Goal: Transaction & Acquisition: Purchase product/service

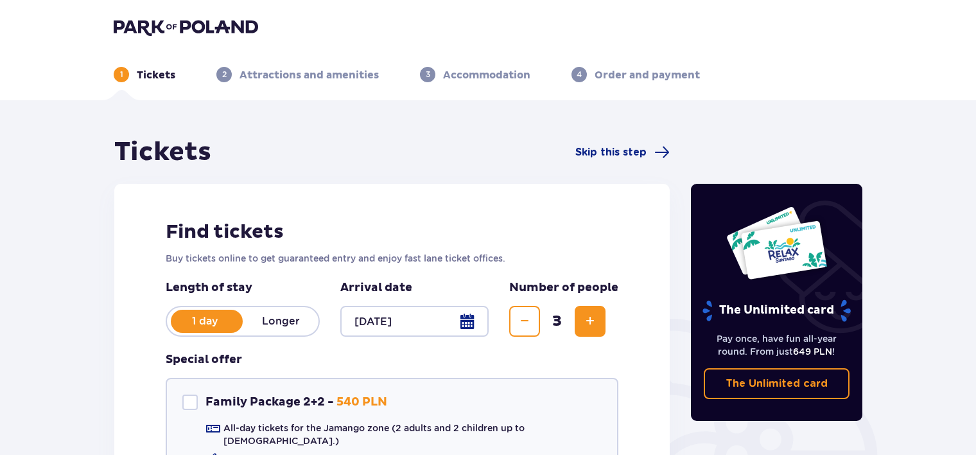
click at [511, 317] on button "Decrease" at bounding box center [524, 321] width 31 height 31
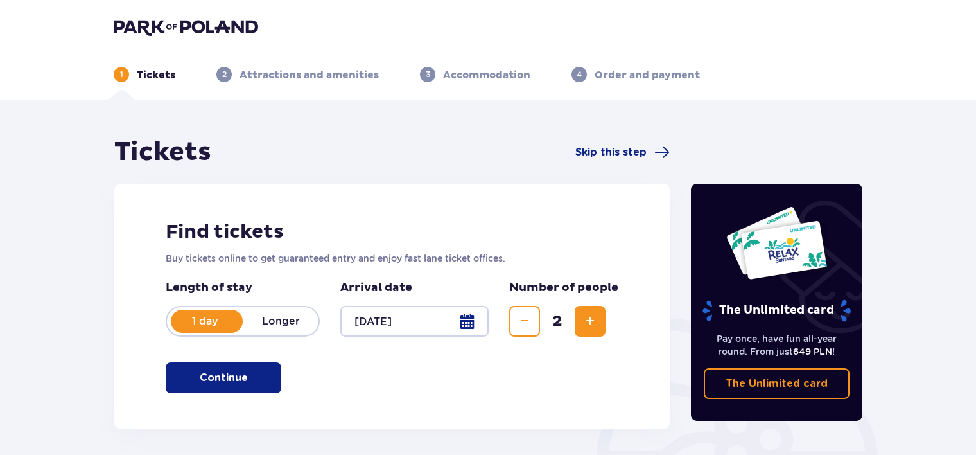
click at [214, 384] on p "Continue" at bounding box center [224, 378] width 48 height 14
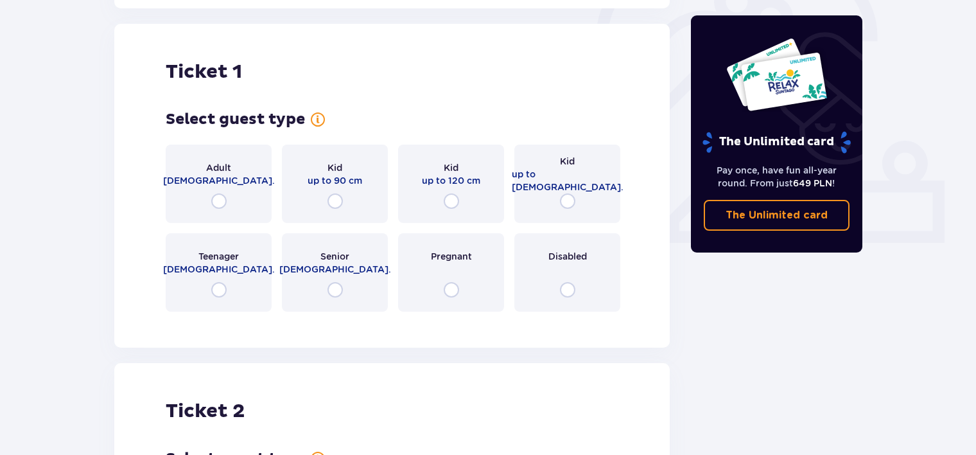
scroll to position [429, 0]
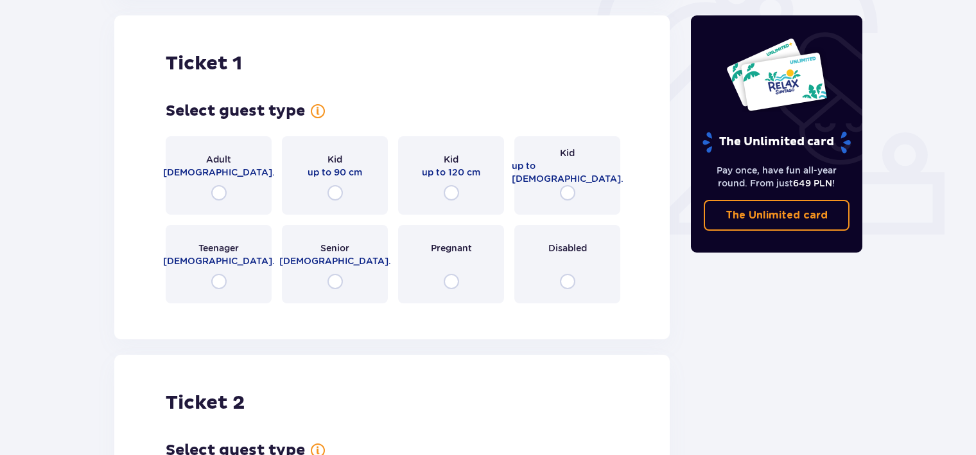
click at [217, 187] on input "radio" at bounding box center [218, 192] width 15 height 15
radio input "true"
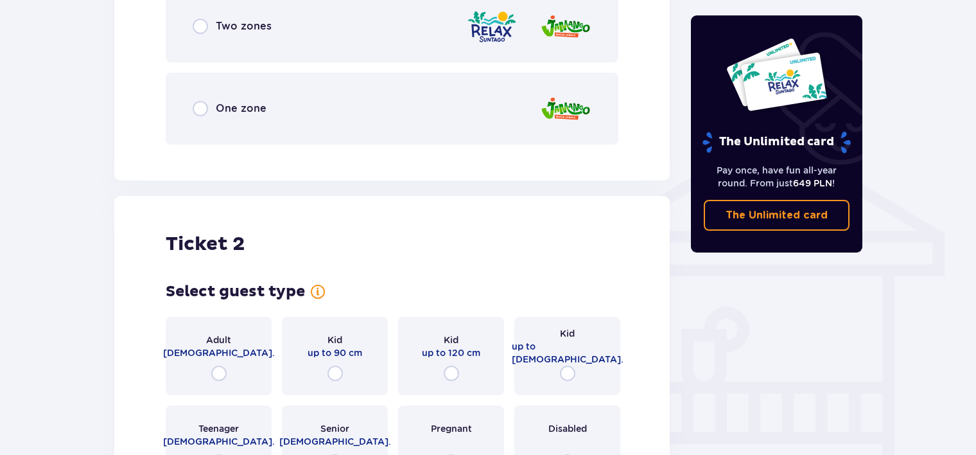
scroll to position [807, 0]
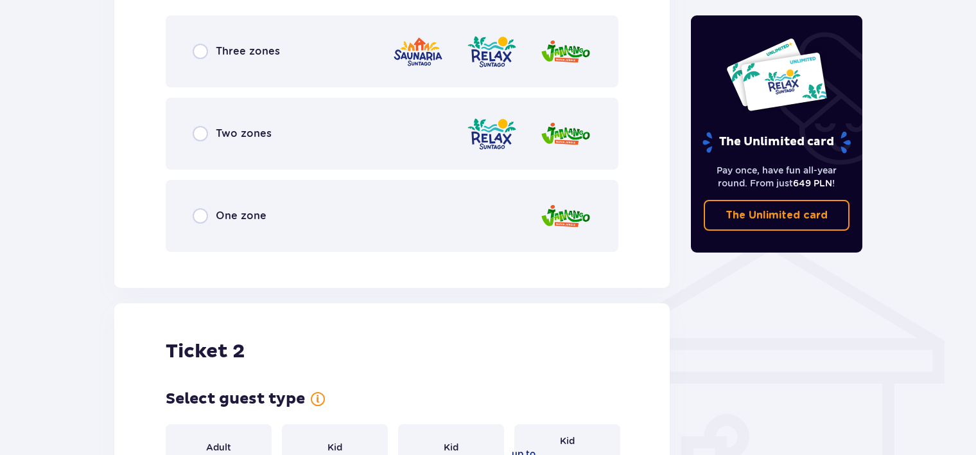
click at [483, 137] on img at bounding box center [491, 134] width 51 height 37
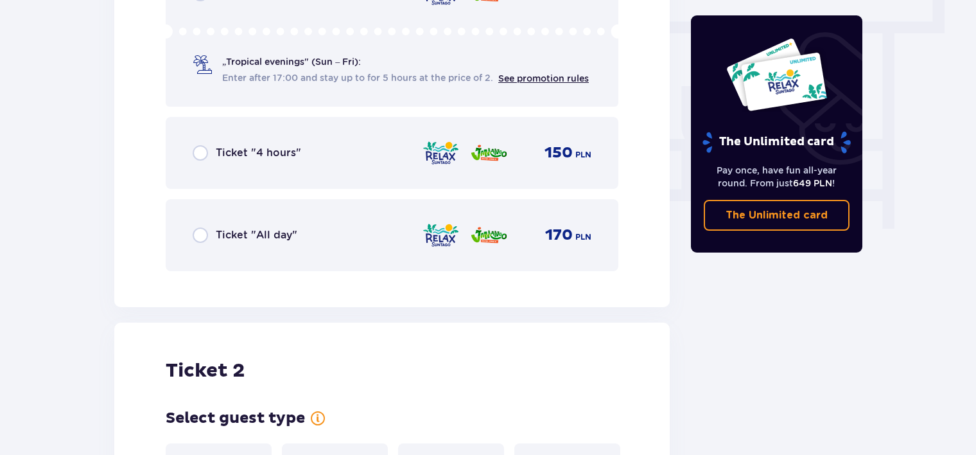
scroll to position [1165, 0]
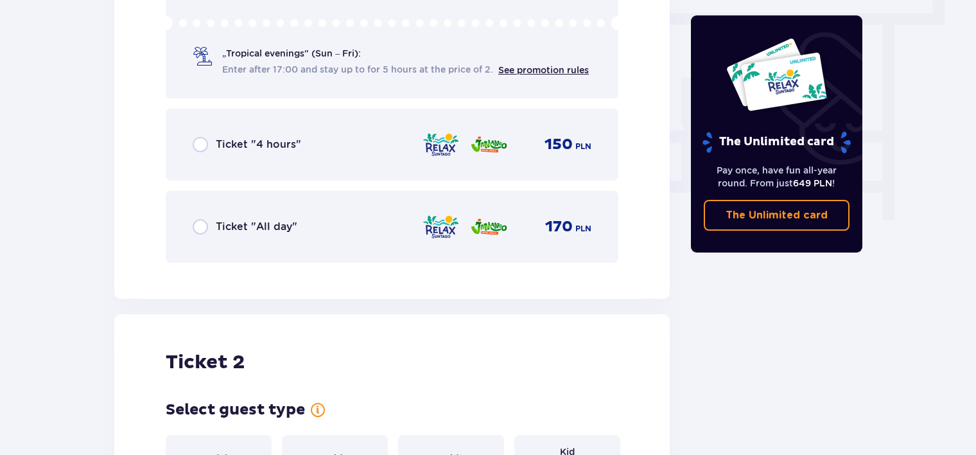
click at [213, 146] on div "Ticket "4 hours"" at bounding box center [247, 144] width 109 height 15
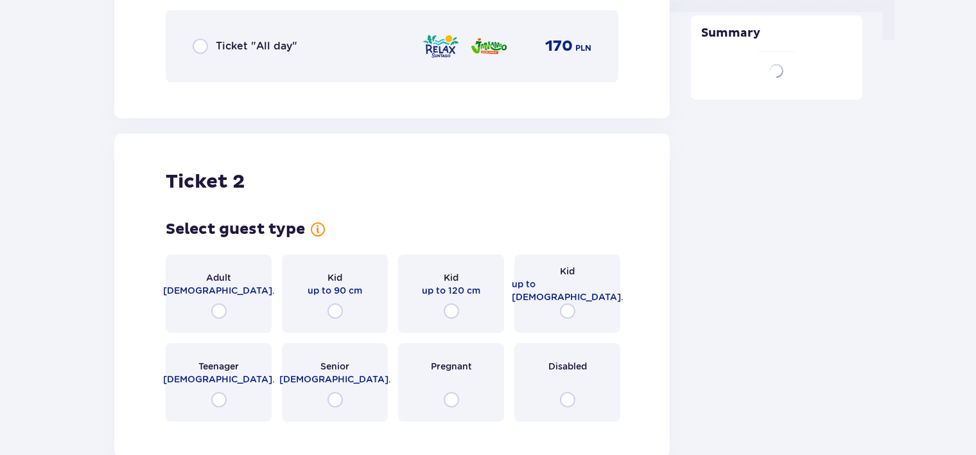
scroll to position [1463, 0]
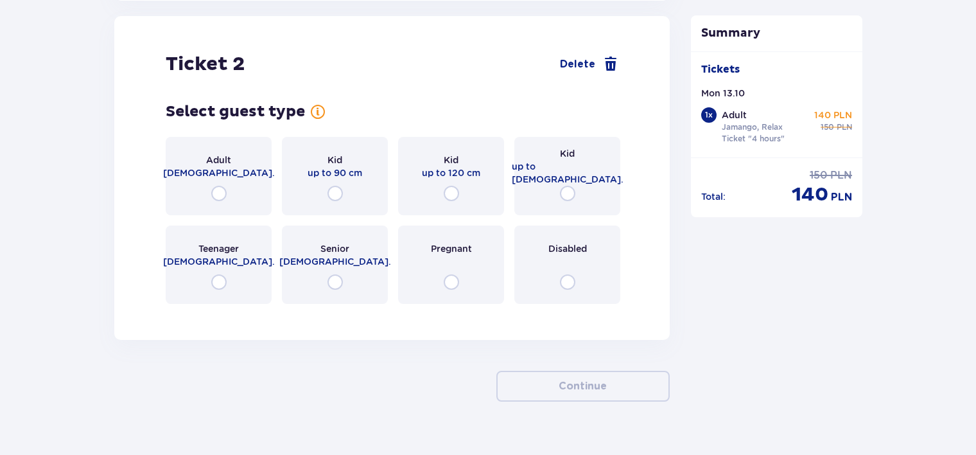
click at [224, 194] on input "radio" at bounding box center [218, 193] width 15 height 15
radio input "true"
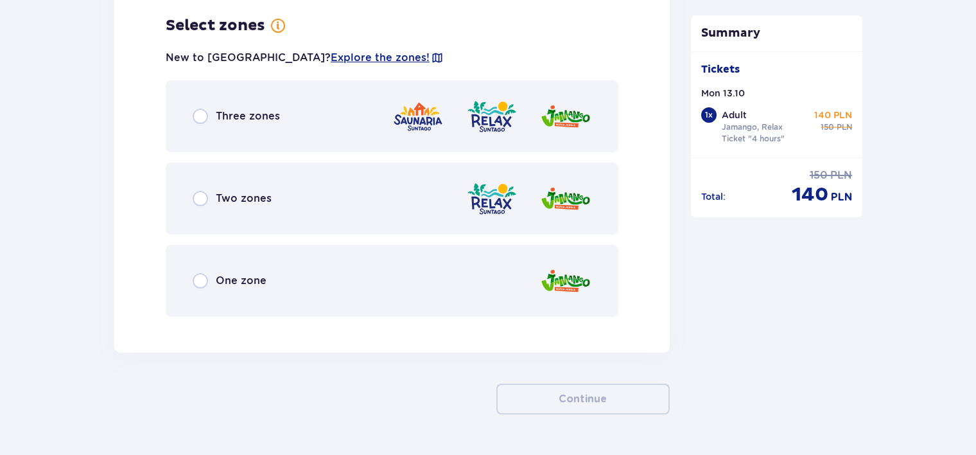
click at [212, 206] on div "Two zones" at bounding box center [392, 199] width 453 height 72
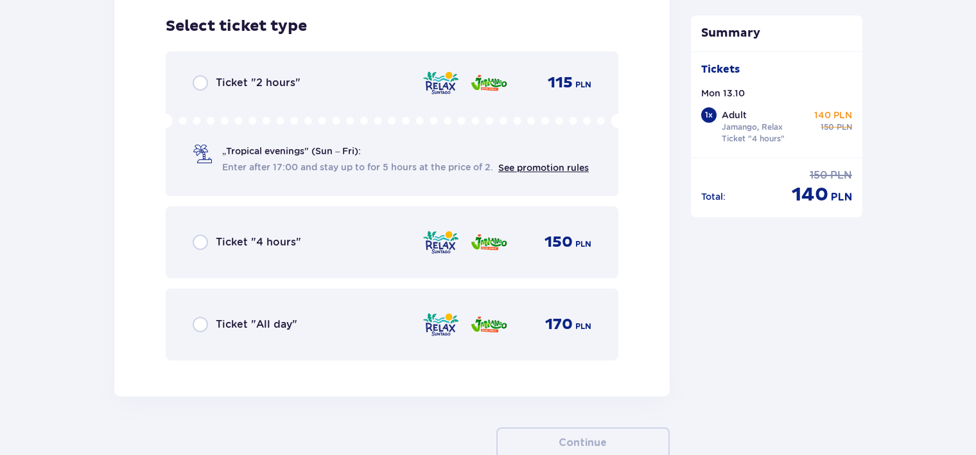
scroll to position [2103, 0]
click at [203, 241] on input "radio" at bounding box center [200, 241] width 15 height 15
radio input "true"
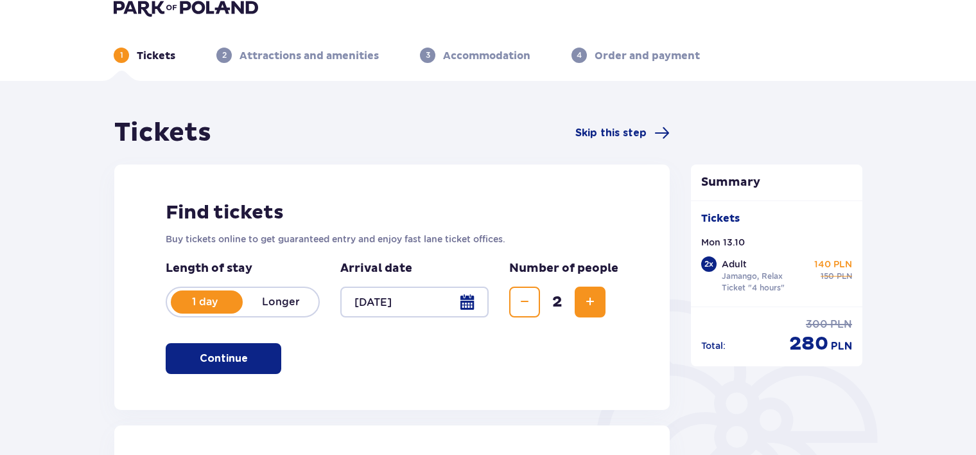
scroll to position [0, 0]
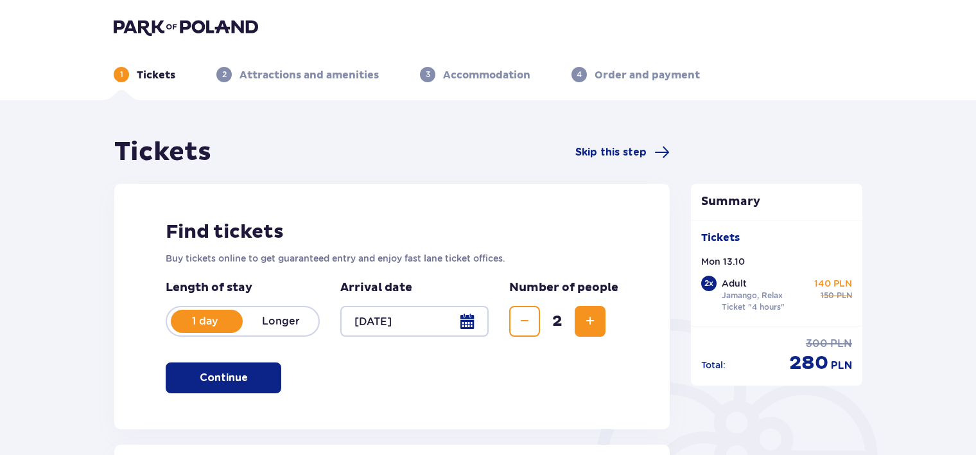
click at [233, 26] on img at bounding box center [186, 27] width 145 height 18
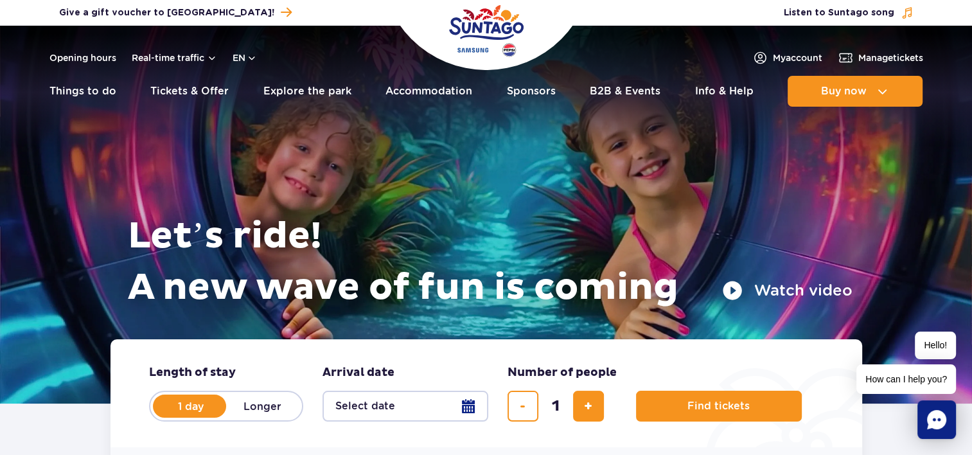
click at [242, 50] on div "Opening hours Real-time traffic en PL EN UA" at bounding box center [152, 57] width 207 height 15
click at [242, 57] on button "en" at bounding box center [245, 57] width 24 height 13
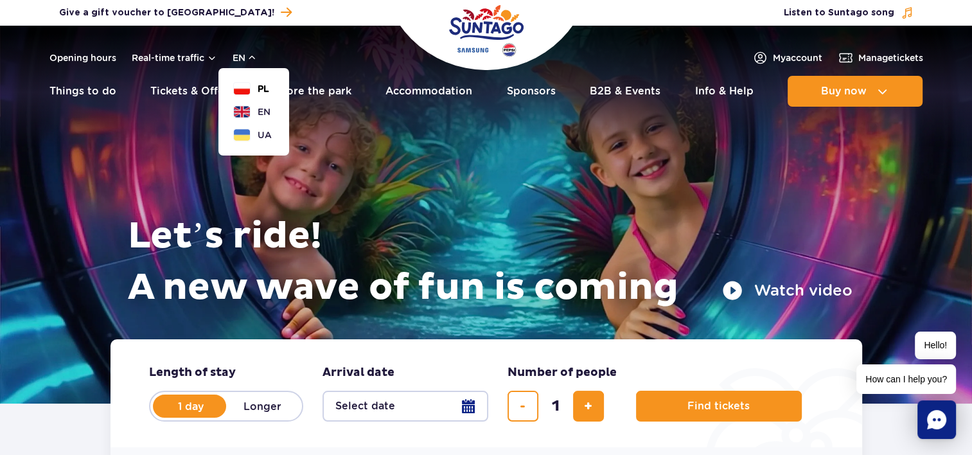
click at [249, 94] on button "PL" at bounding box center [251, 88] width 35 height 13
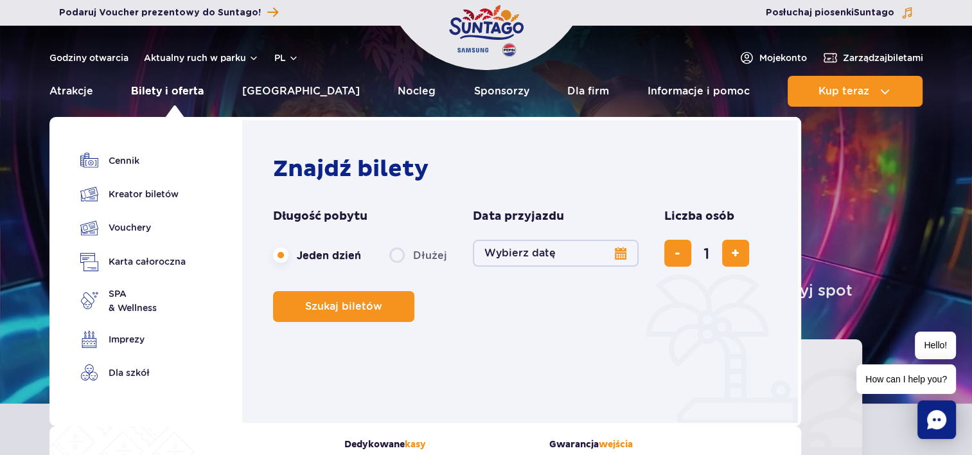
click at [201, 87] on link "Bilety i oferta" at bounding box center [167, 91] width 73 height 31
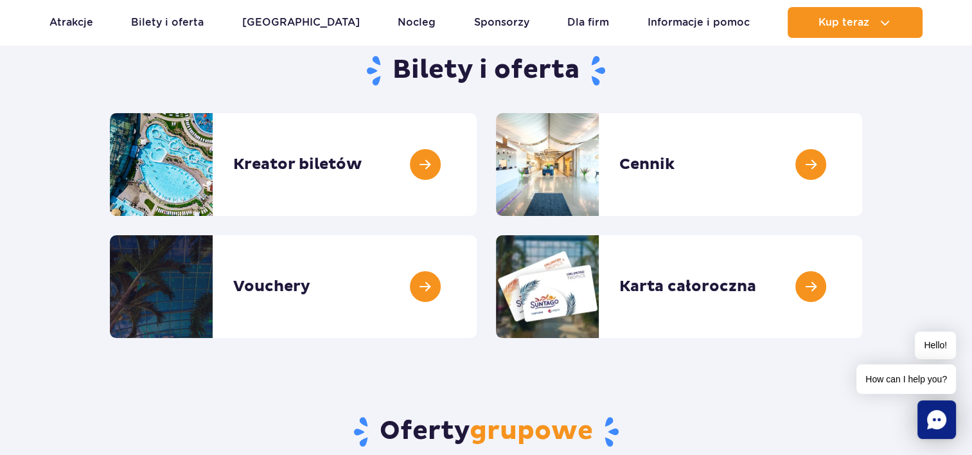
scroll to position [64, 0]
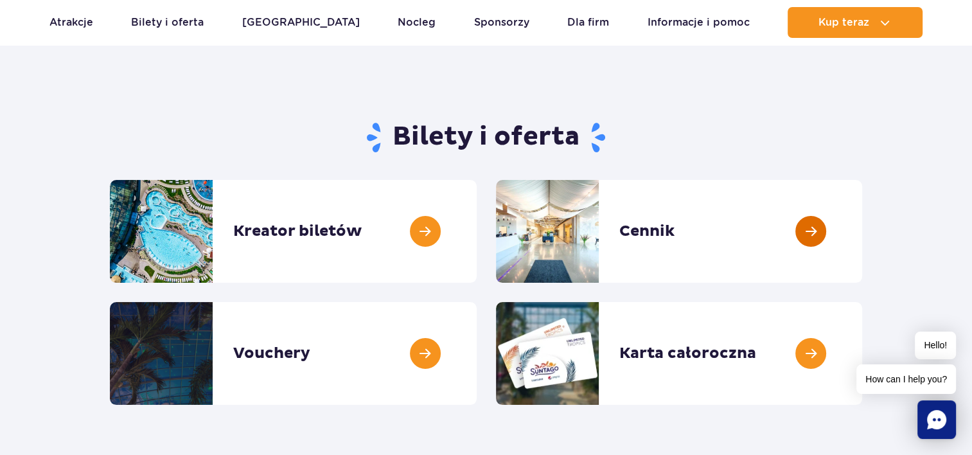
click at [862, 244] on link at bounding box center [862, 231] width 0 height 103
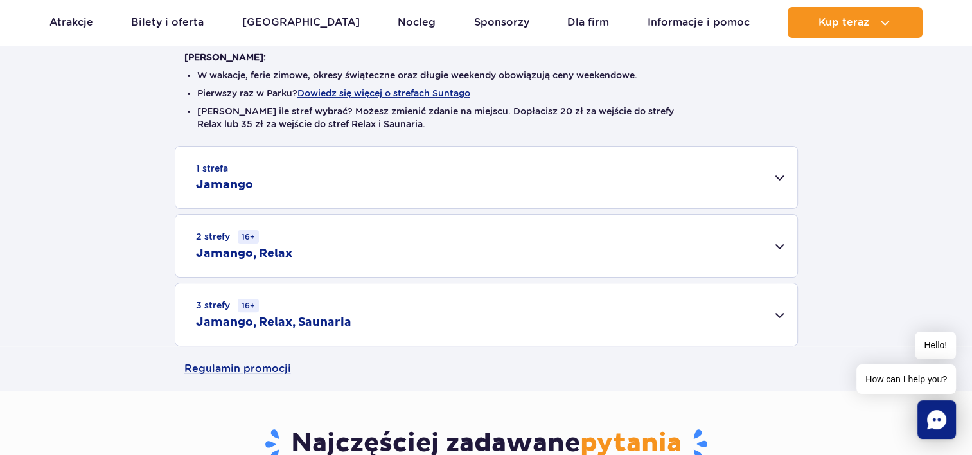
scroll to position [385, 0]
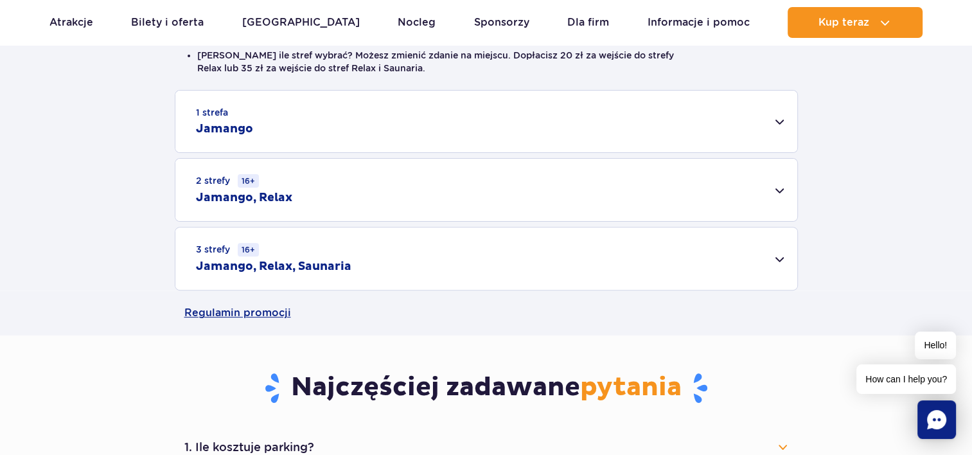
click at [291, 116] on div "1 strefa Jamango" at bounding box center [486, 122] width 622 height 62
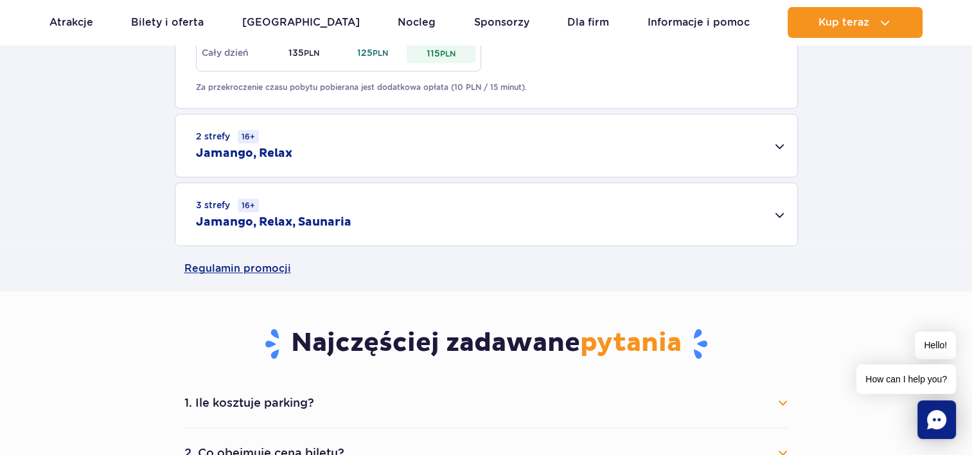
scroll to position [642, 0]
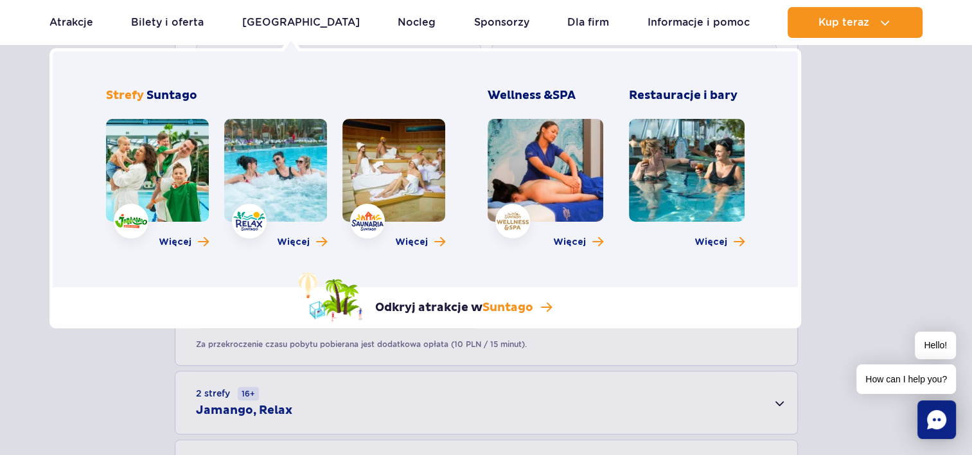
click at [185, 167] on link at bounding box center [157, 170] width 103 height 103
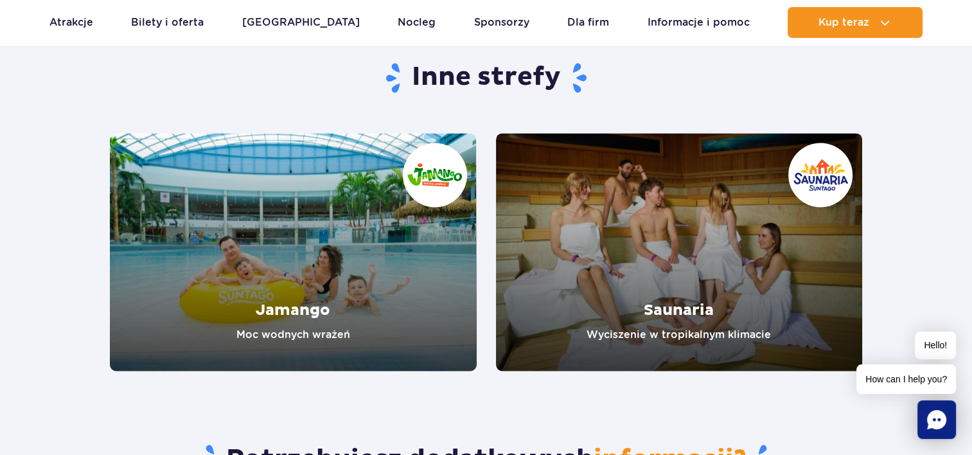
scroll to position [2184, 0]
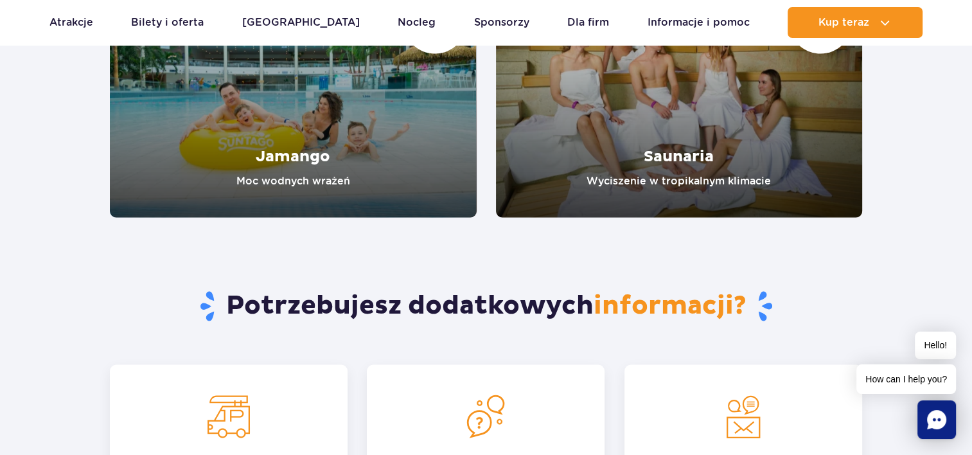
click at [351, 138] on link "Jamango" at bounding box center [293, 98] width 367 height 238
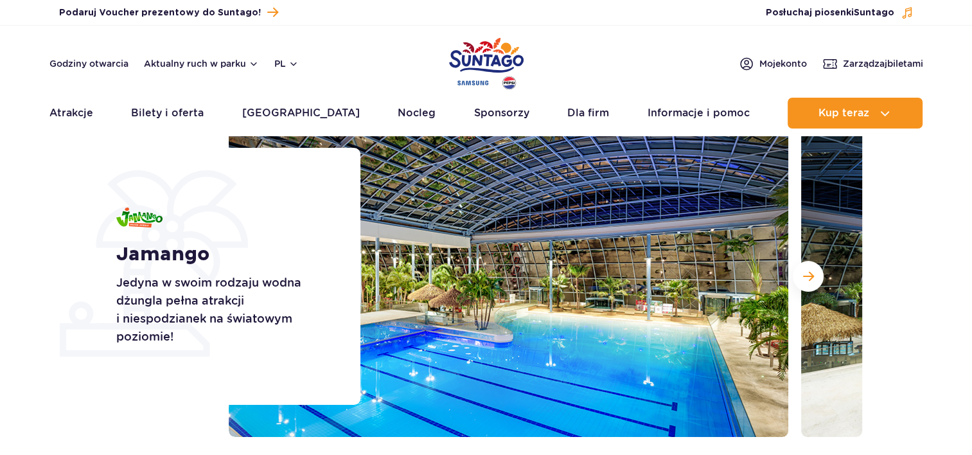
scroll to position [193, 0]
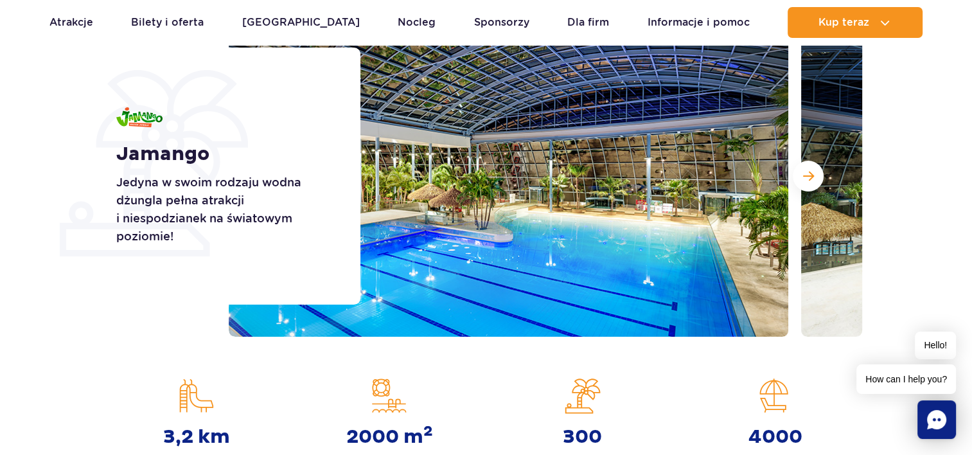
click at [816, 173] on button "Następny slajd" at bounding box center [808, 176] width 31 height 31
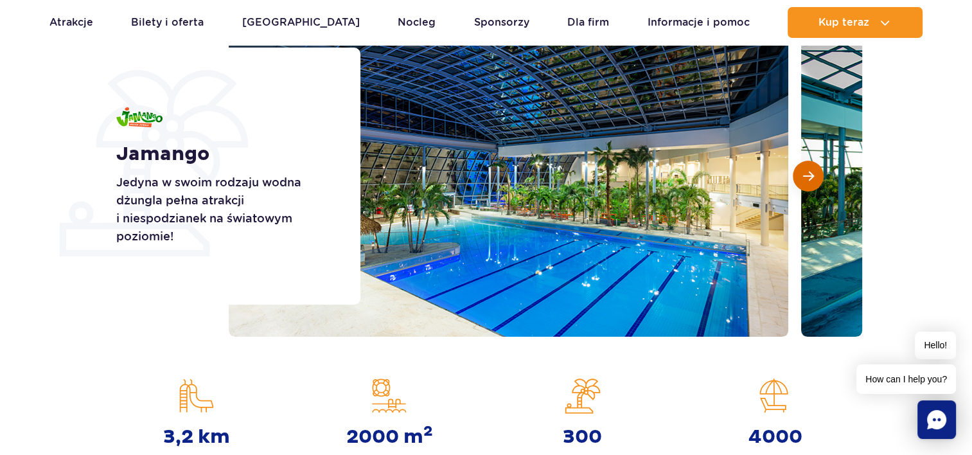
click at [816, 173] on button "Następny slajd" at bounding box center [808, 176] width 31 height 31
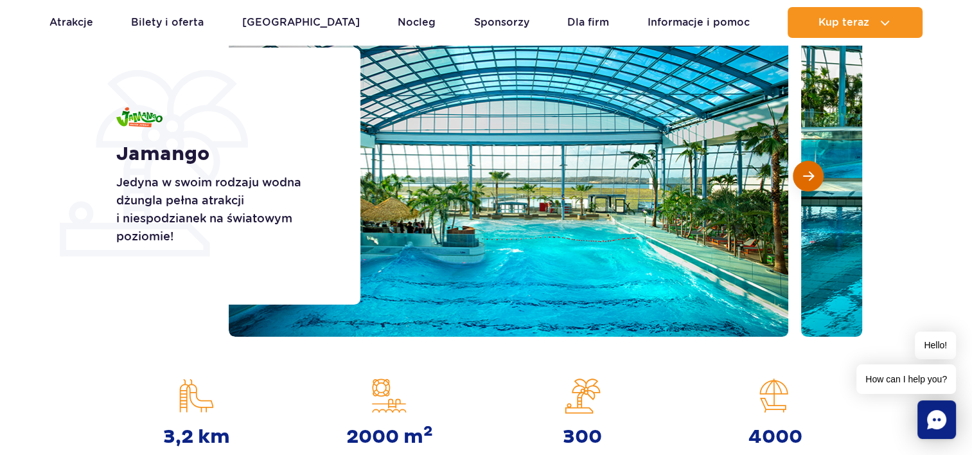
click at [816, 173] on button "Następny slajd" at bounding box center [808, 176] width 31 height 31
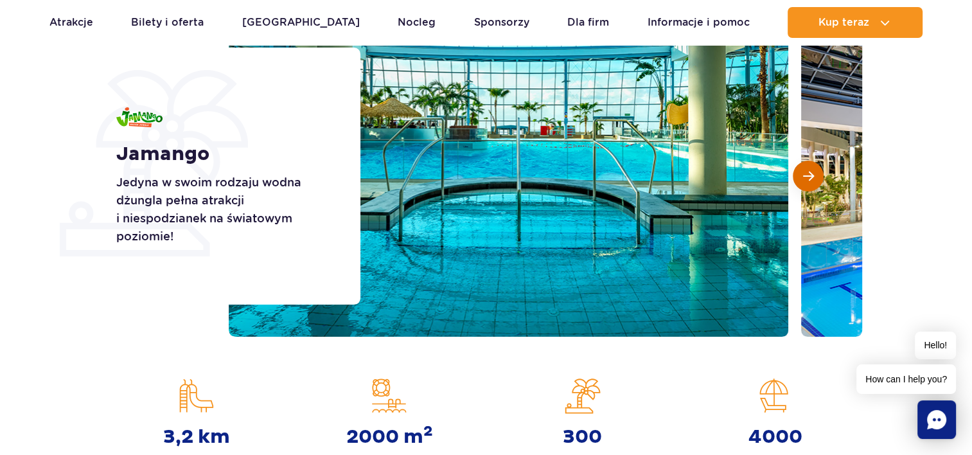
click at [816, 173] on button "Następny slajd" at bounding box center [808, 176] width 31 height 31
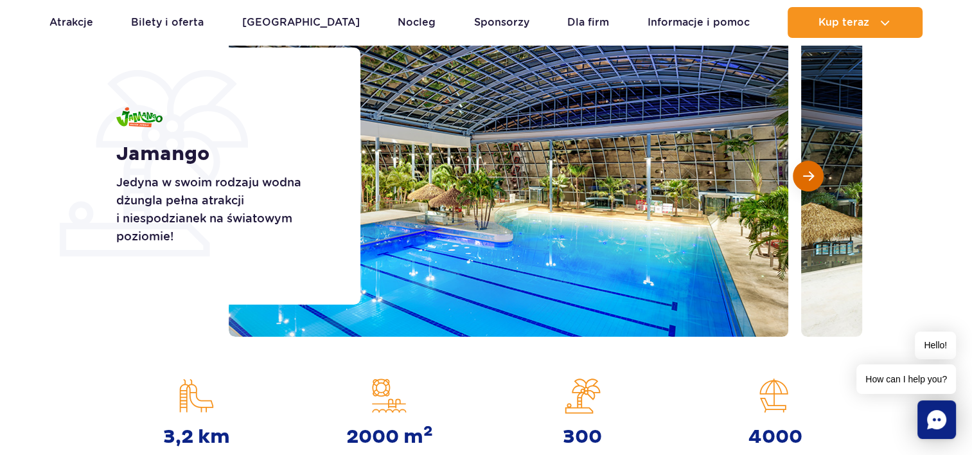
click at [816, 173] on button "Następny slajd" at bounding box center [808, 176] width 31 height 31
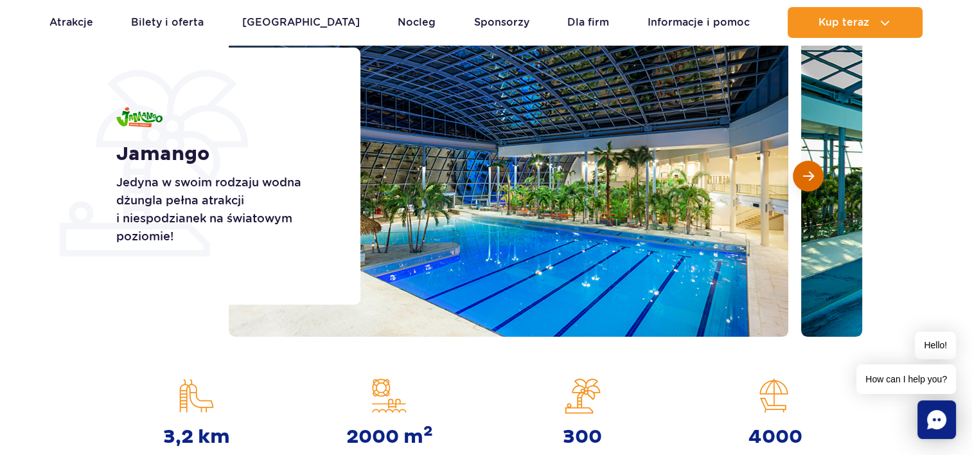
click at [816, 173] on button "Następny slajd" at bounding box center [808, 176] width 31 height 31
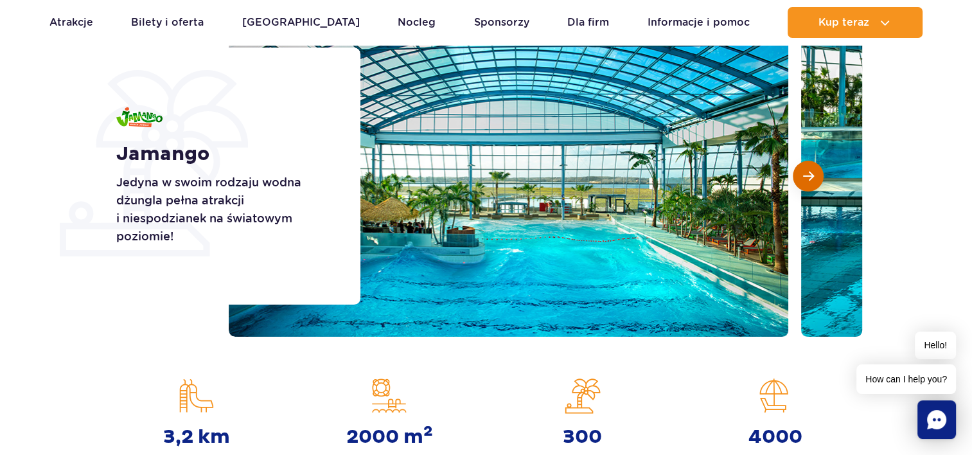
click at [816, 173] on button "Następny slajd" at bounding box center [808, 176] width 31 height 31
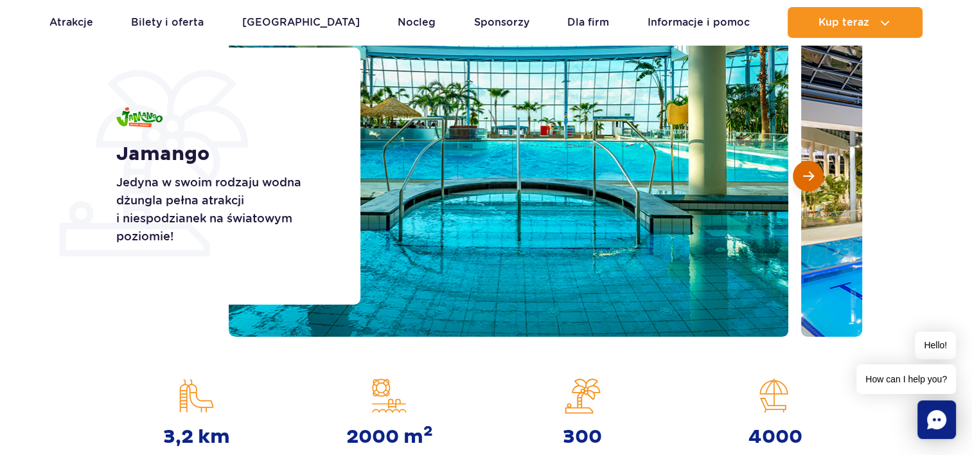
click at [816, 173] on button "Następny slajd" at bounding box center [808, 176] width 31 height 31
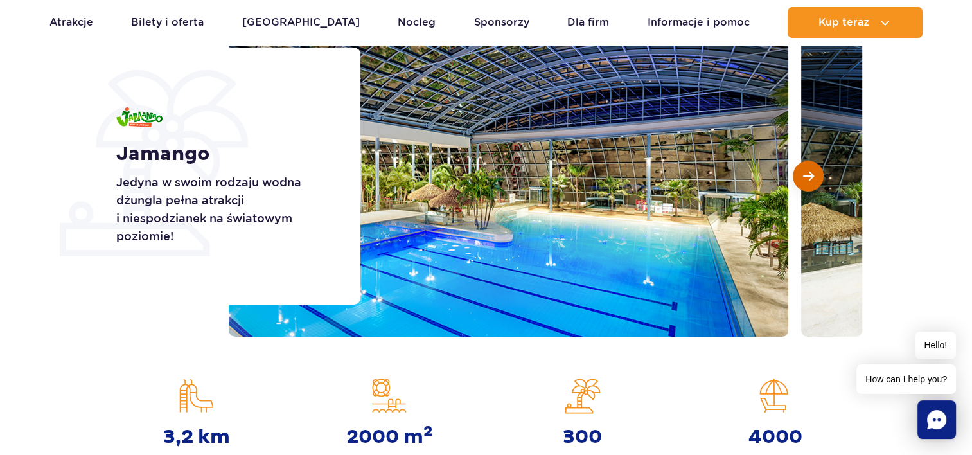
click at [816, 173] on button "Następny slajd" at bounding box center [808, 176] width 31 height 31
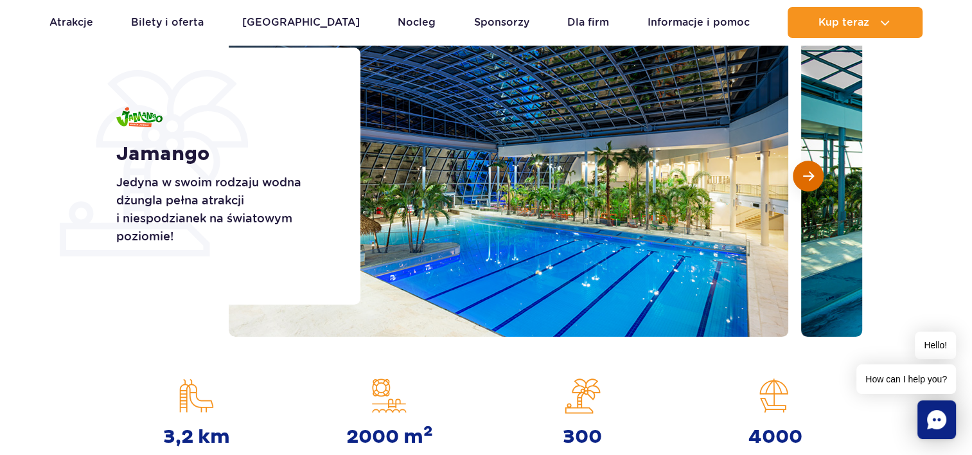
click at [816, 173] on button "Następny slajd" at bounding box center [808, 176] width 31 height 31
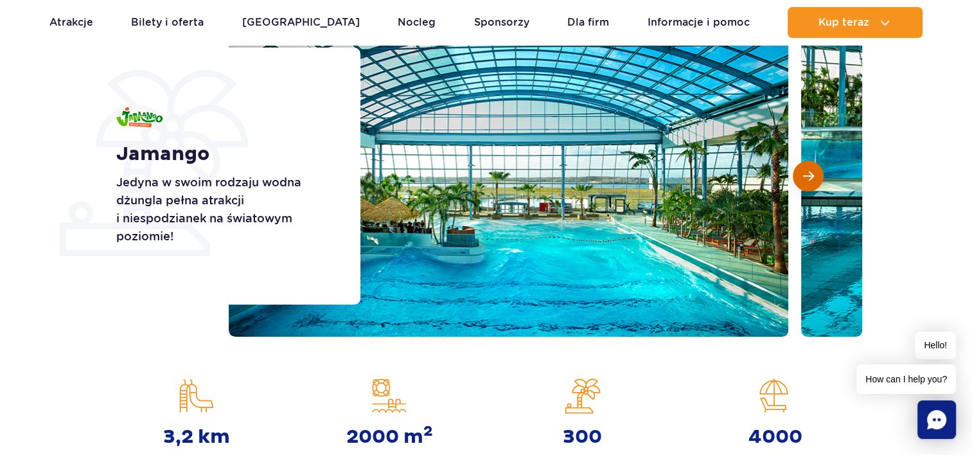
click at [816, 173] on button "Następny slajd" at bounding box center [808, 176] width 31 height 31
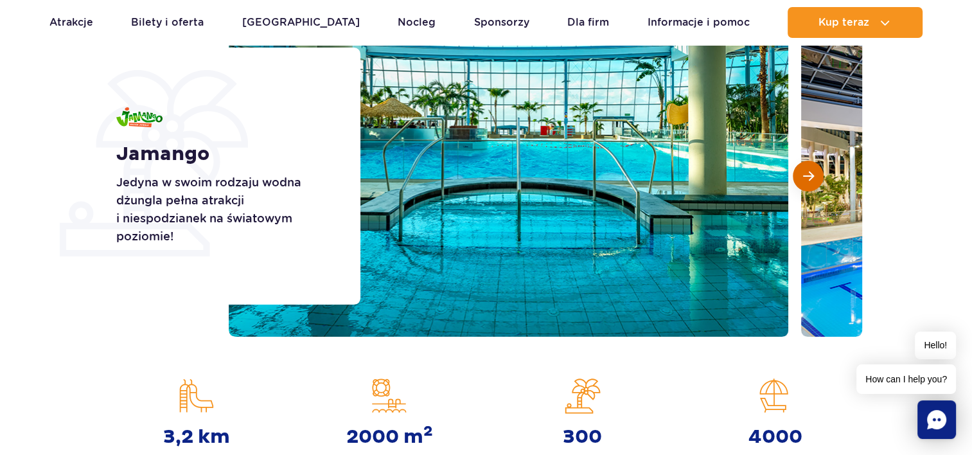
click at [816, 173] on button "Następny slajd" at bounding box center [808, 176] width 31 height 31
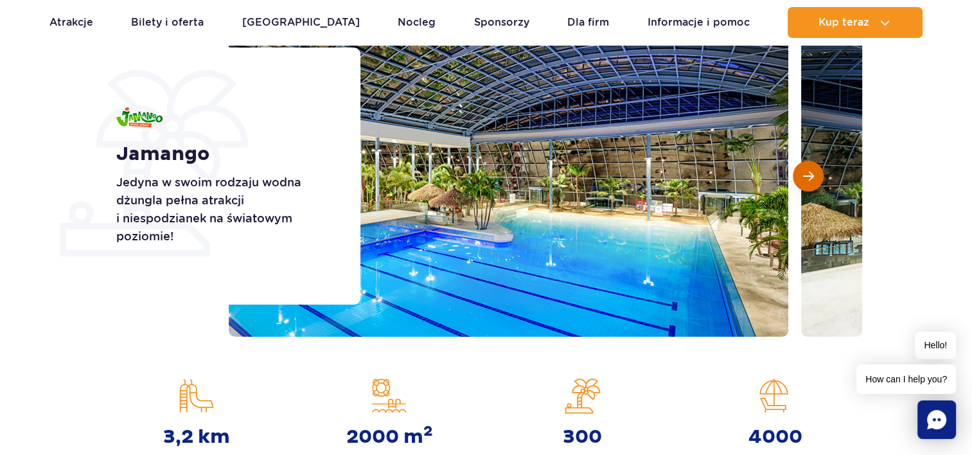
click at [816, 173] on button "Następny slajd" at bounding box center [808, 176] width 31 height 31
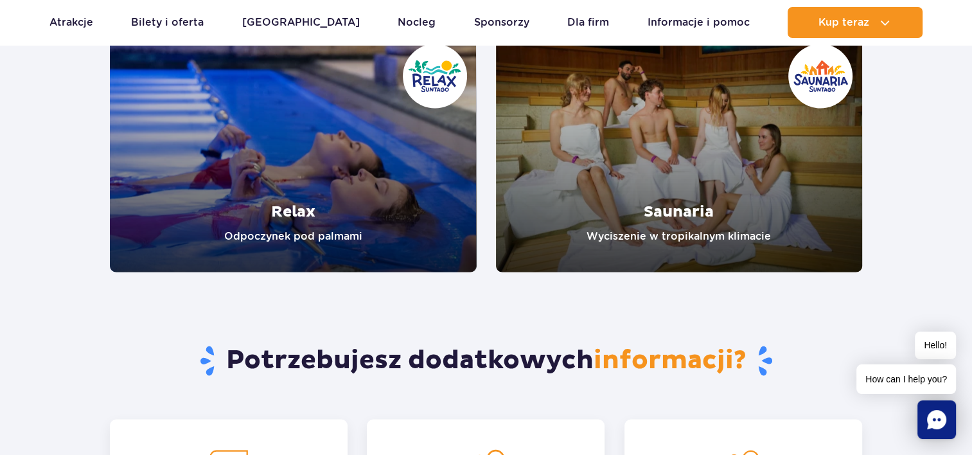
scroll to position [2569, 0]
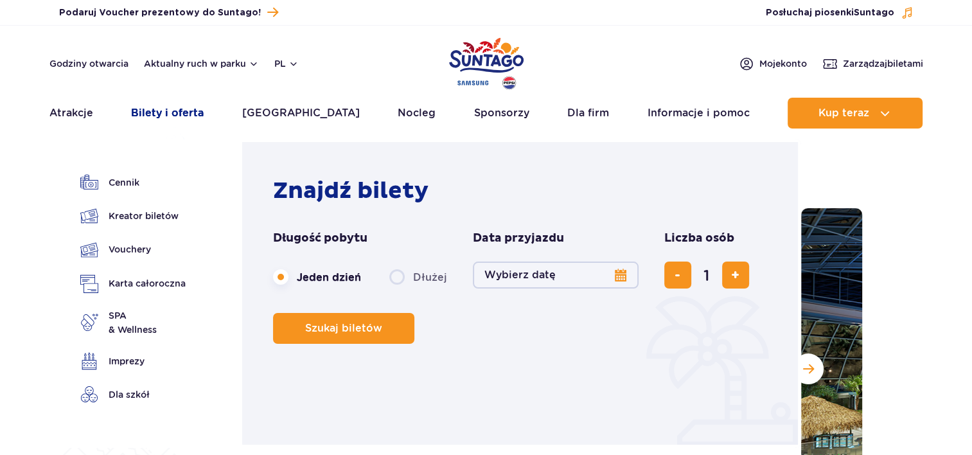
click at [161, 114] on link "Bilety i oferta" at bounding box center [167, 113] width 73 height 31
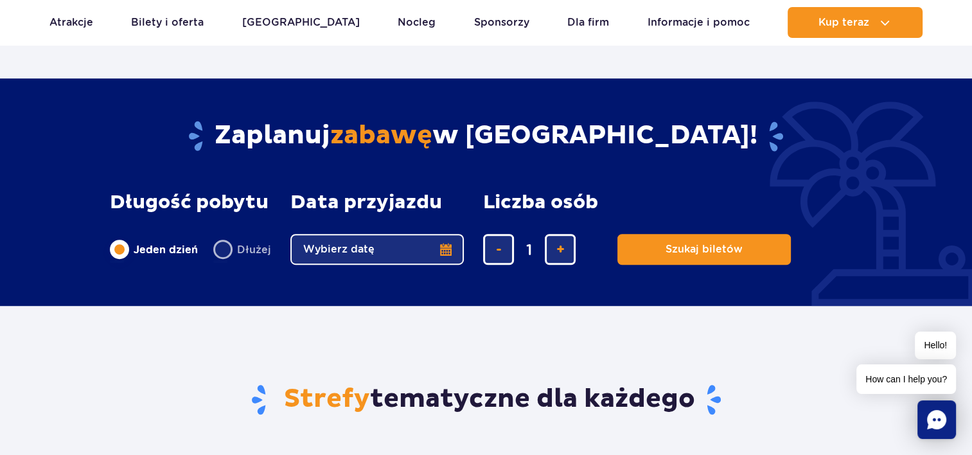
scroll to position [899, 0]
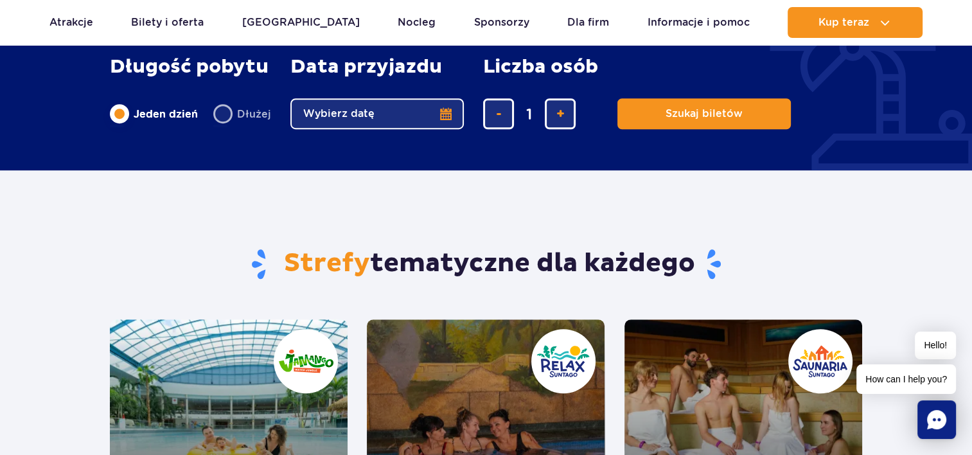
click at [385, 112] on button "Wybierz datę" at bounding box center [376, 113] width 173 height 31
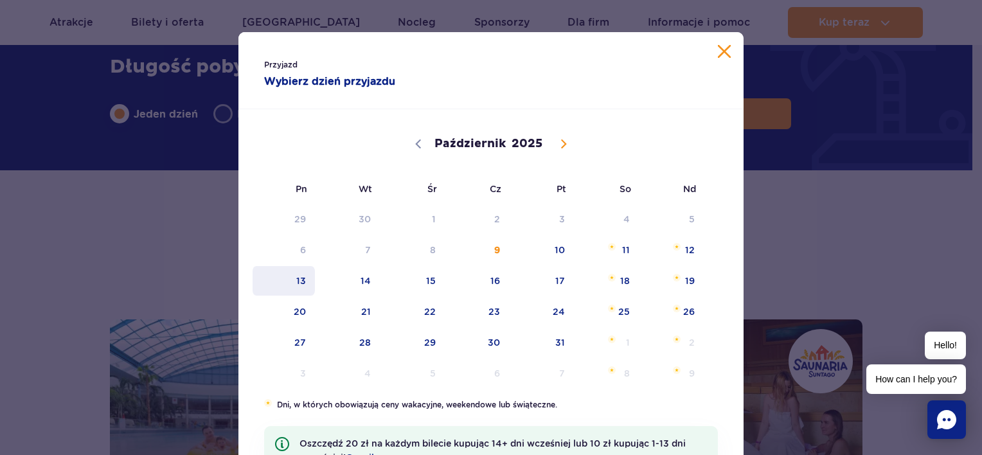
click at [291, 285] on span "13" at bounding box center [283, 281] width 65 height 30
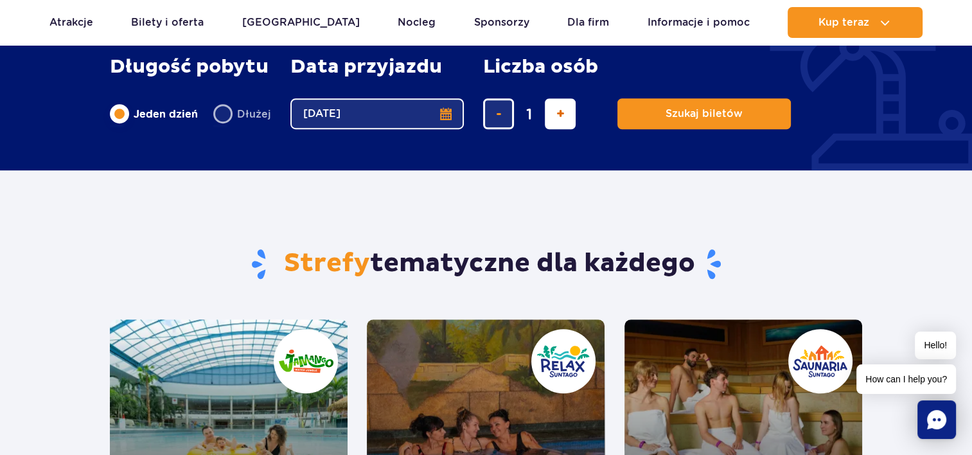
click at [559, 114] on span "dodaj bilet" at bounding box center [560, 114] width 8 height 0
type input "2"
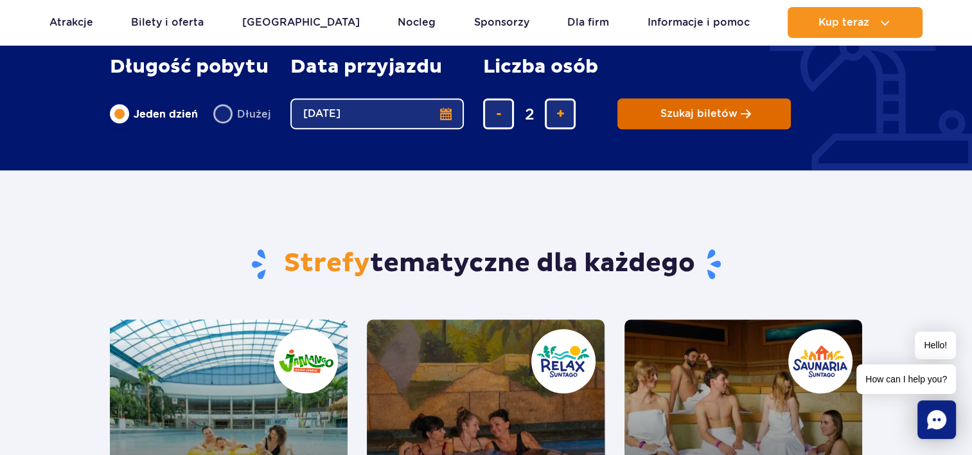
click at [651, 112] on button "Szukaj biletów" at bounding box center [703, 113] width 173 height 31
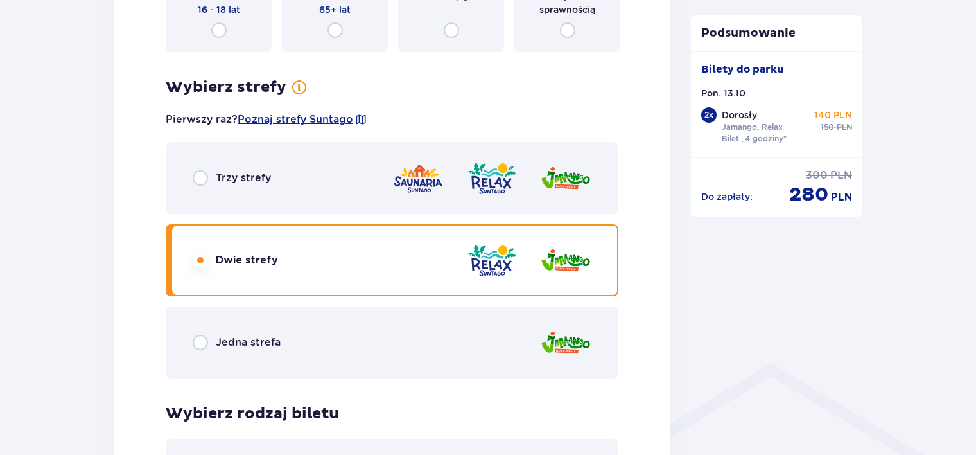
scroll to position [707, 0]
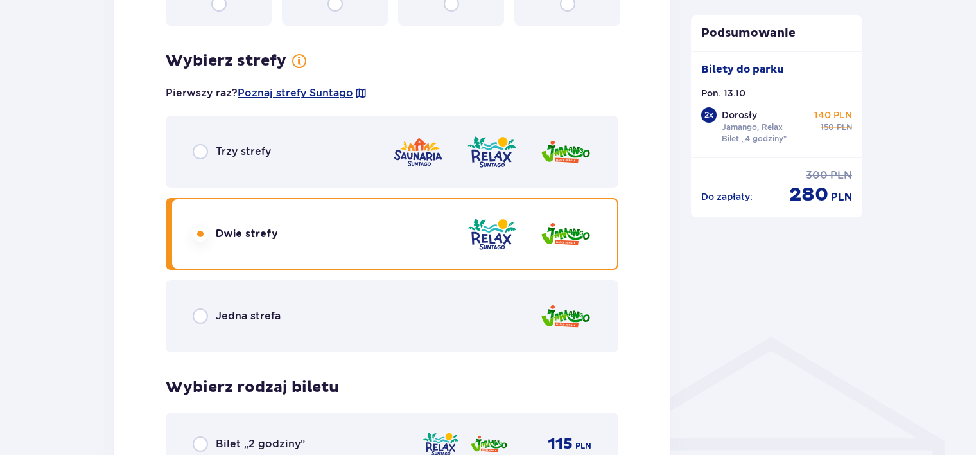
click at [285, 312] on div "Jedna strefa" at bounding box center [392, 316] width 453 height 72
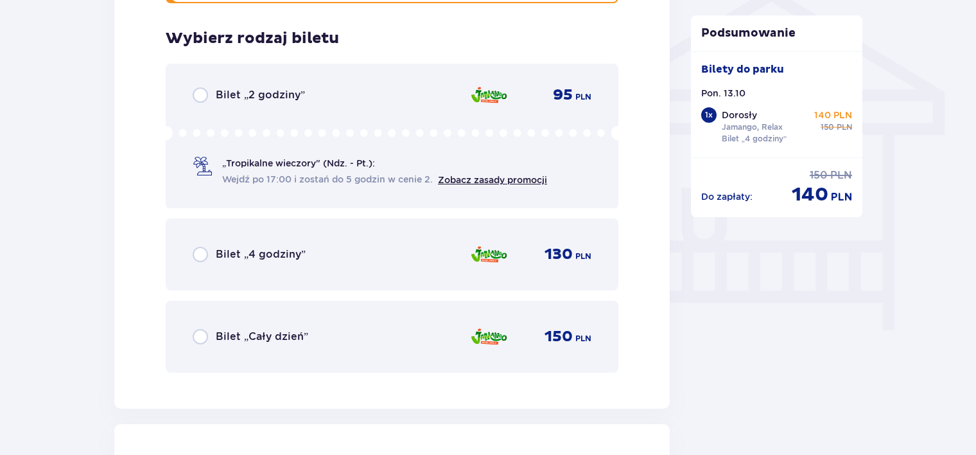
scroll to position [1069, 0]
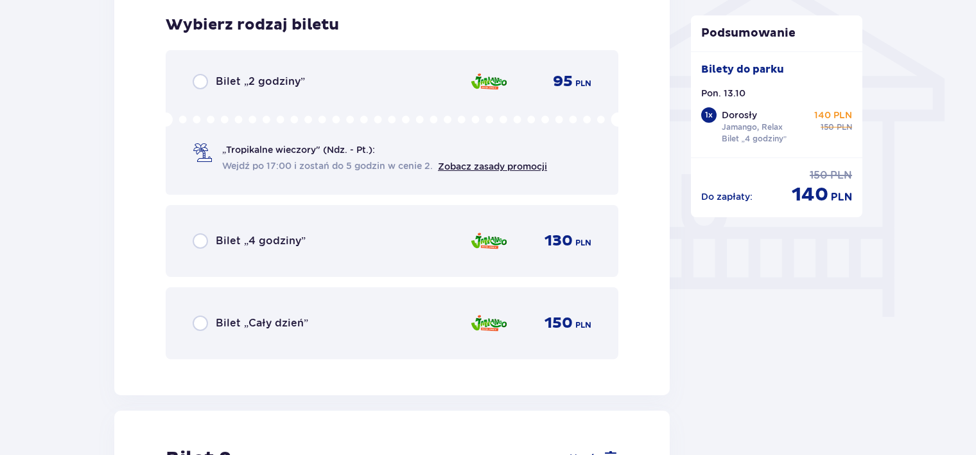
click at [319, 245] on div "Bilet „4 godziny” 130 PLN" at bounding box center [392, 240] width 399 height 27
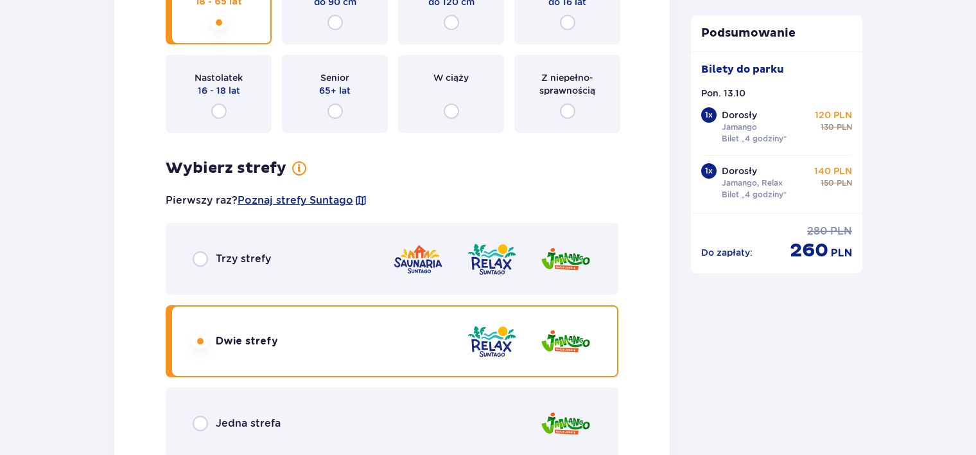
scroll to position [1799, 0]
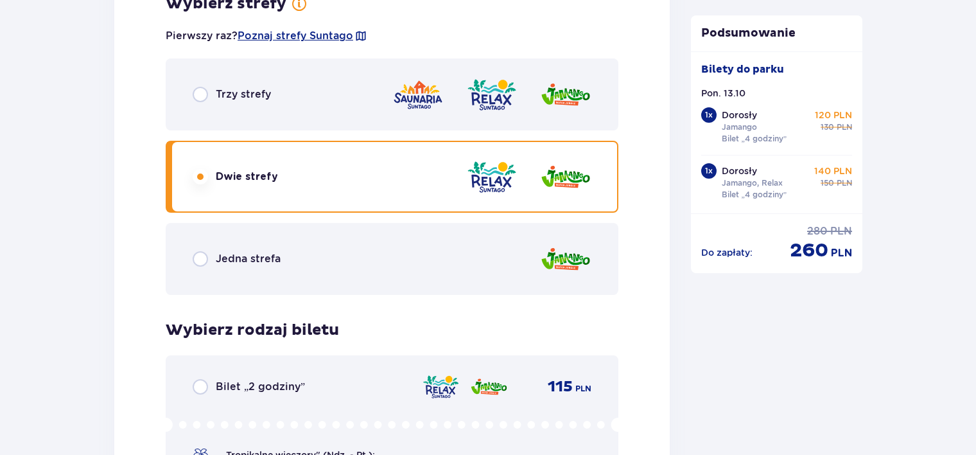
click at [324, 253] on div "Jedna strefa" at bounding box center [392, 259] width 453 height 72
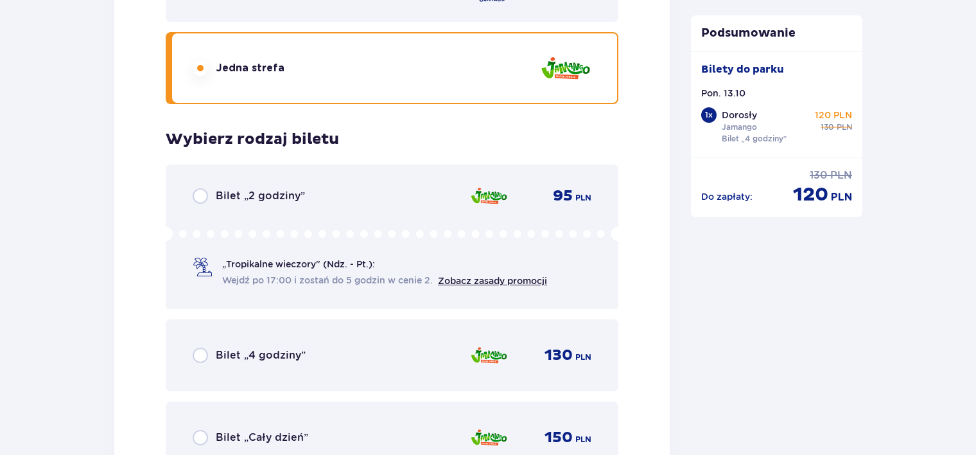
scroll to position [1989, 0]
click at [358, 349] on div "Bilet „4 godziny” 130 PLN" at bounding box center [392, 355] width 399 height 27
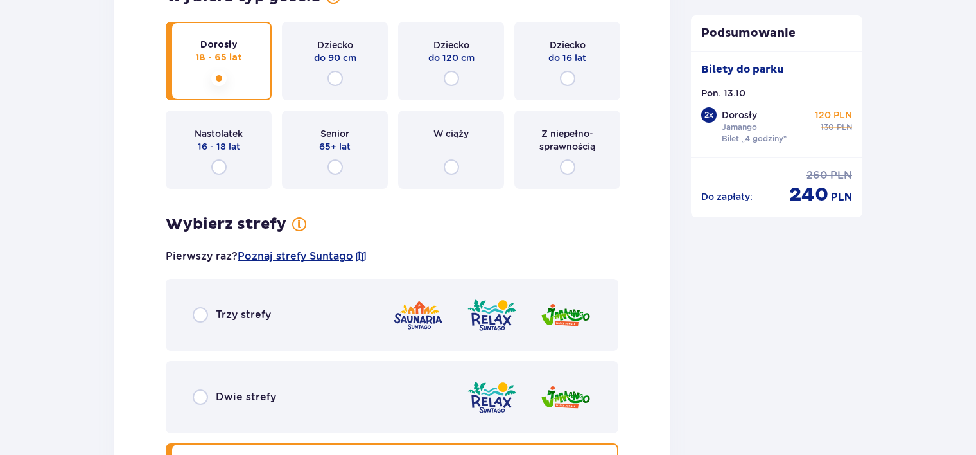
scroll to position [1413, 0]
